Goal: Navigation & Orientation: Find specific page/section

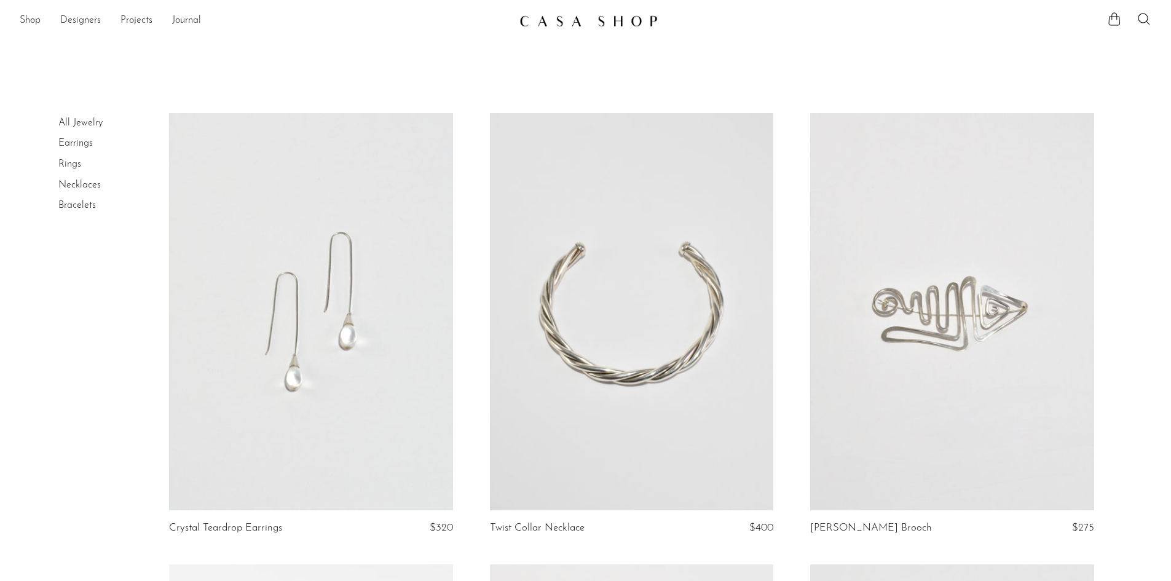
click at [84, 205] on link "Bracelets" at bounding box center [77, 205] width 38 height 10
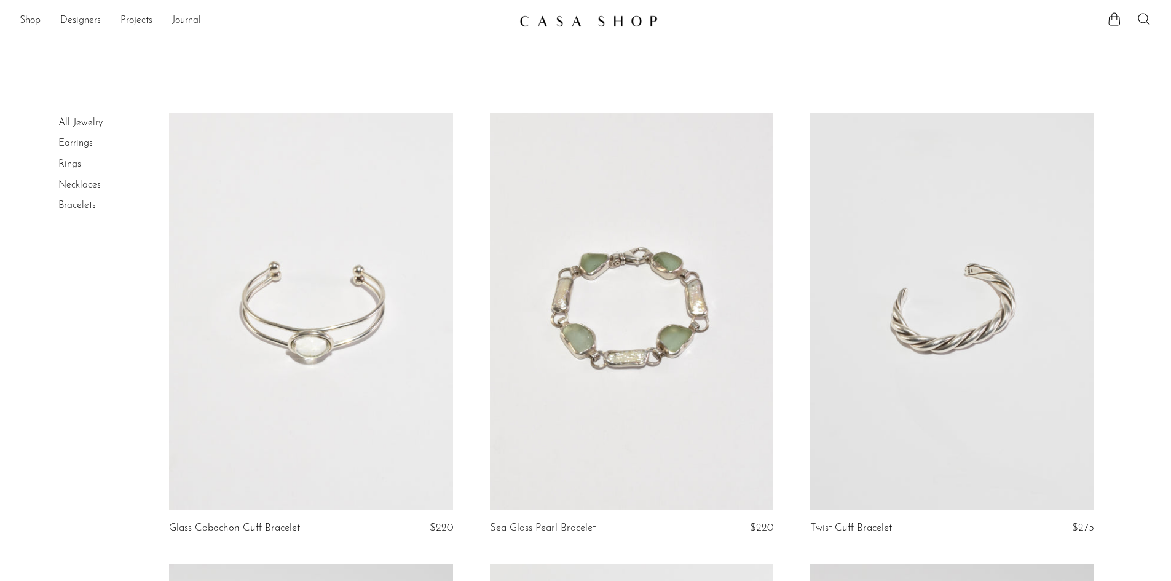
click at [73, 185] on link "Necklaces" at bounding box center [79, 185] width 42 height 10
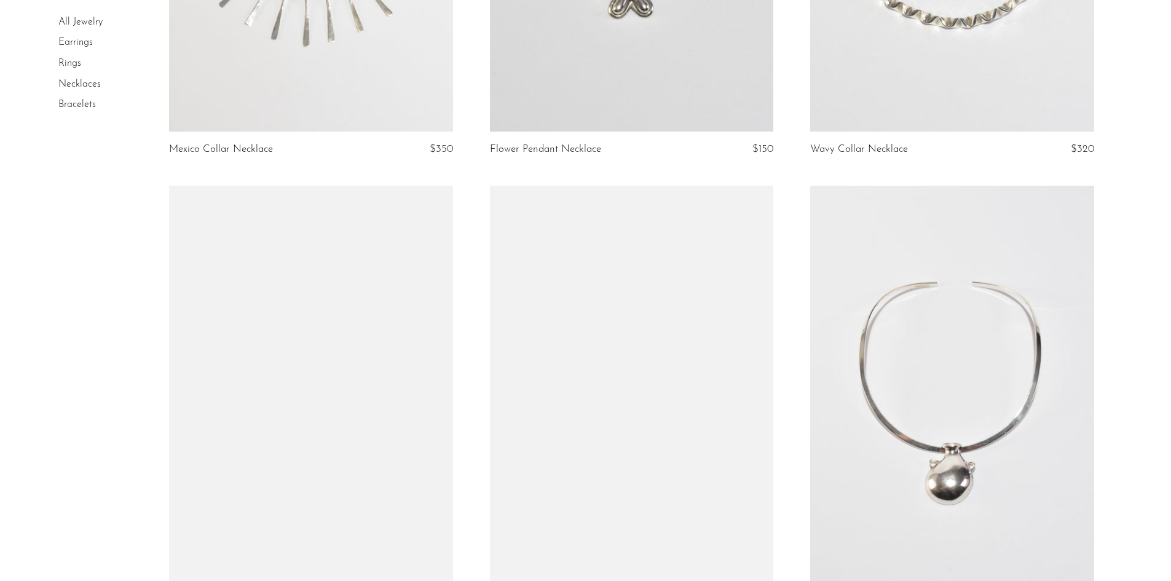
scroll to position [2644, 0]
